Goal: Use online tool/utility: Utilize a website feature to perform a specific function

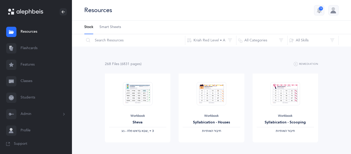
click at [24, 47] on link "Flashcards" at bounding box center [36, 48] width 72 height 16
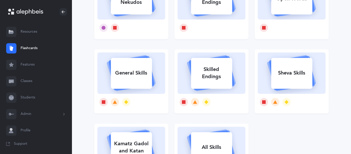
scroll to position [75, 0]
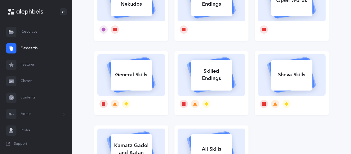
click at [204, 80] on div "Skilled Endings" at bounding box center [211, 74] width 41 height 21
select select
select select "single"
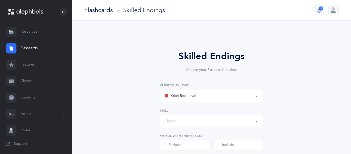
select select "1"
select select "28"
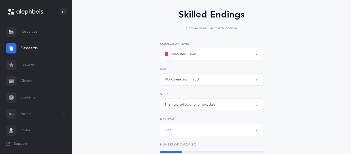
scroll to position [42, 0]
click at [210, 55] on div "Kriah Red Level" at bounding box center [211, 53] width 94 height 9
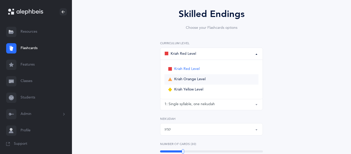
click at [206, 78] on link "Kriah Orange Level" at bounding box center [211, 79] width 94 height 10
select select "4"
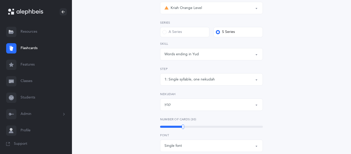
scroll to position [88, 0]
click at [205, 53] on div "Words ending in Yud" at bounding box center [211, 54] width 94 height 9
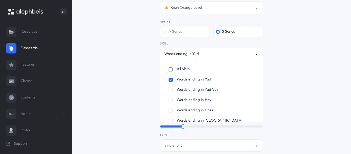
click at [169, 69] on link "All Skills" at bounding box center [211, 69] width 94 height 10
select select "1"
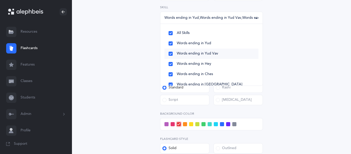
scroll to position [18, 0]
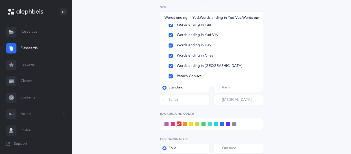
click at [135, 65] on div "Skilled Endings Choose your Flashcards options Kriah Red Level Kriah Orange Lev…" at bounding box center [211, 65] width 234 height 309
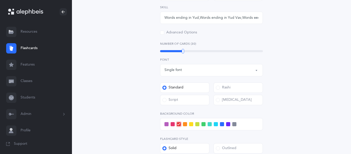
click at [183, 73] on div "Single font" at bounding box center [211, 70] width 94 height 9
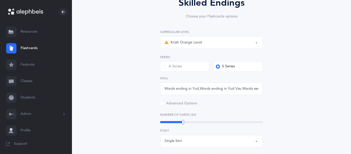
scroll to position [52, 0]
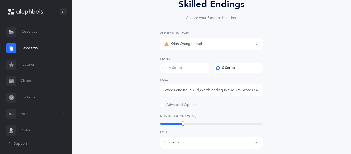
click at [142, 88] on div "Skilled Endings Choose your Flashcards options Kriah Red Level Kriah Orange Lev…" at bounding box center [211, 137] width 234 height 309
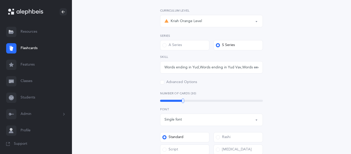
scroll to position [77, 0]
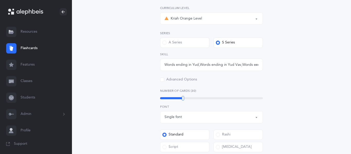
click at [224, 97] on div "30" at bounding box center [211, 98] width 103 height 2
click at [239, 66] on div "Words ending in Yud , Words ending in Yud Vav , Words ending in Hey , Words end…" at bounding box center [211, 64] width 94 height 5
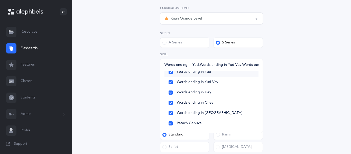
scroll to position [0, 0]
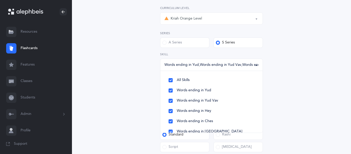
click at [131, 101] on div "Skilled Endings Choose your Flashcards options Kriah Red Level Kriah Orange Lev…" at bounding box center [211, 112] width 234 height 309
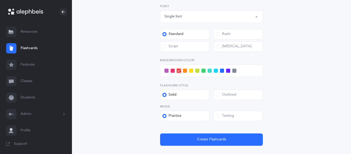
scroll to position [178, 0]
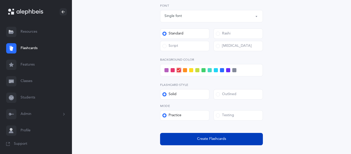
click at [193, 137] on button "Create Flashcards" at bounding box center [211, 139] width 103 height 12
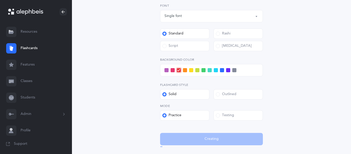
scroll to position [0, 0]
